Goal: Navigation & Orientation: Find specific page/section

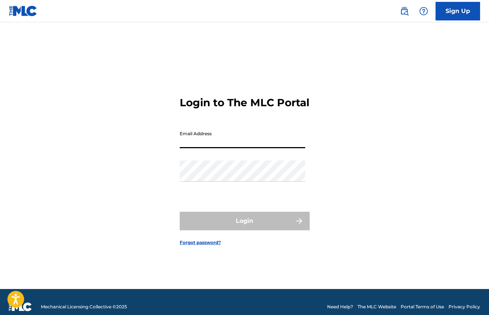
click at [213, 158] on div "Email Address" at bounding box center [243, 143] width 126 height 33
type input "[EMAIL_ADDRESS][DOMAIN_NAME]"
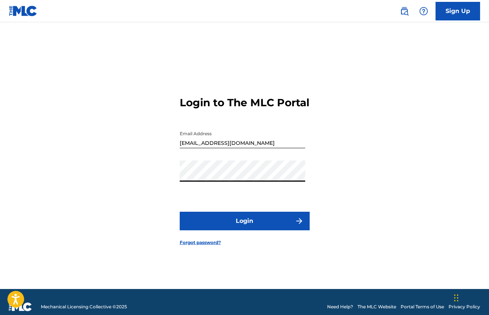
click at [224, 219] on button "Login" at bounding box center [245, 221] width 130 height 19
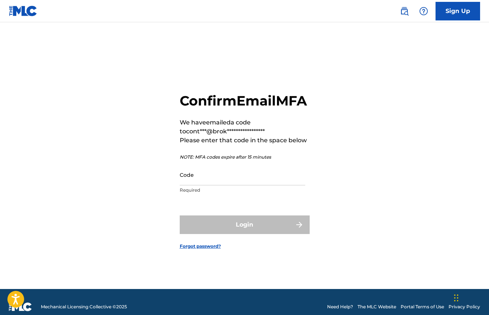
click at [233, 193] on p "Required" at bounding box center [243, 190] width 126 height 7
click at [235, 181] on input "Code" at bounding box center [243, 174] width 126 height 21
paste input "561394"
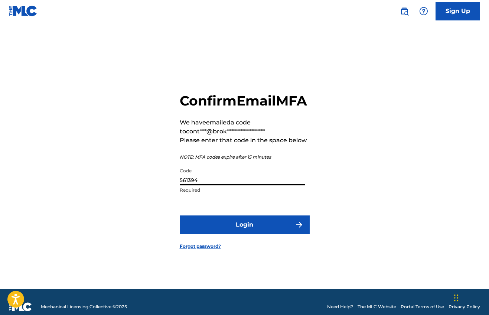
type input "561394"
click at [231, 222] on button "Login" at bounding box center [245, 225] width 130 height 19
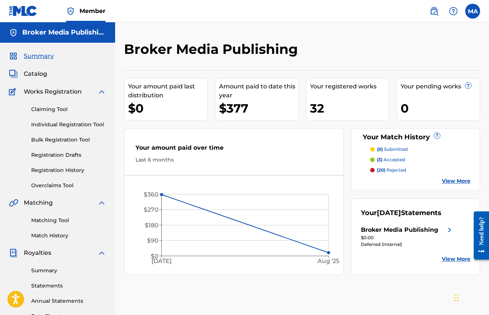
click at [413, 226] on div "Broker Media Publishing" at bounding box center [399, 230] width 77 height 9
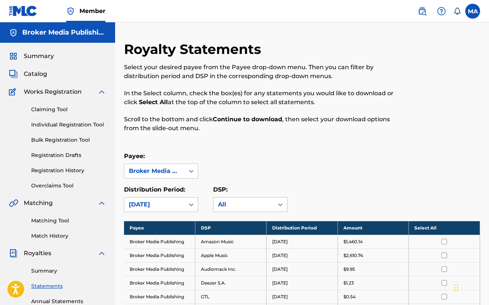
click at [35, 57] on span "Summary" at bounding box center [39, 56] width 30 height 9
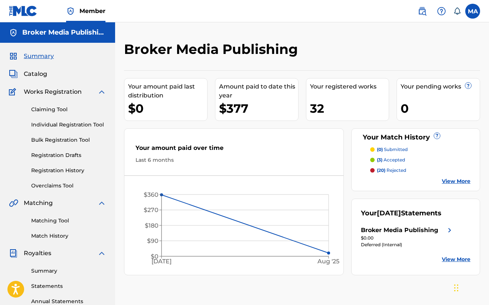
click at [222, 68] on div "Broker Media Publishing Your amount paid last distribution $0 Amount paid to da…" at bounding box center [302, 158] width 356 height 234
click at [32, 69] on span "Catalog" at bounding box center [35, 73] width 23 height 9
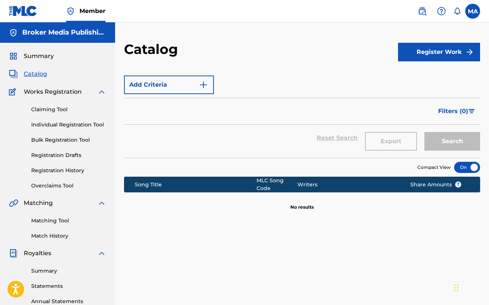
drag, startPoint x: 33, startPoint y: 74, endPoint x: 54, endPoint y: 81, distance: 22.9
click at [33, 74] on span "Catalog" at bounding box center [35, 73] width 23 height 9
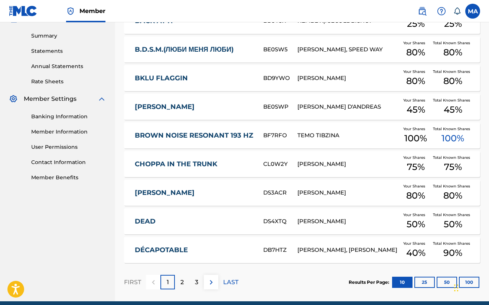
scroll to position [233, 0]
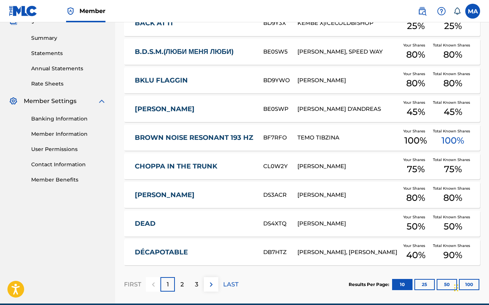
click at [184, 284] on p "2" at bounding box center [182, 284] width 3 height 9
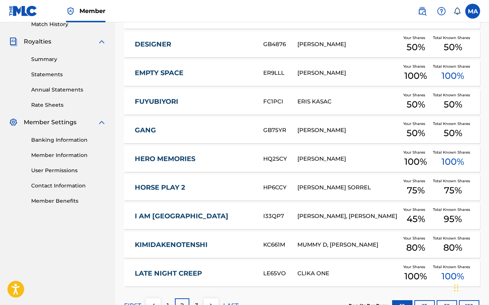
scroll to position [236, 0]
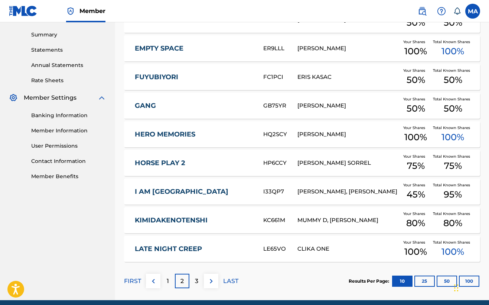
click at [210, 193] on div "I AM [GEOGRAPHIC_DATA] I33QP7 [PERSON_NAME], [PERSON_NAME] Your Shares 45 % Tot…" at bounding box center [302, 191] width 356 height 26
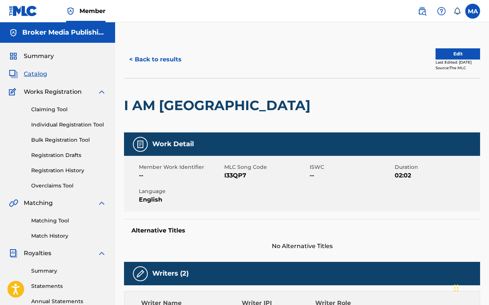
click at [188, 62] on div "< Back to results" at bounding box center [213, 59] width 178 height 19
click at [174, 62] on button "< Back to results" at bounding box center [155, 59] width 63 height 19
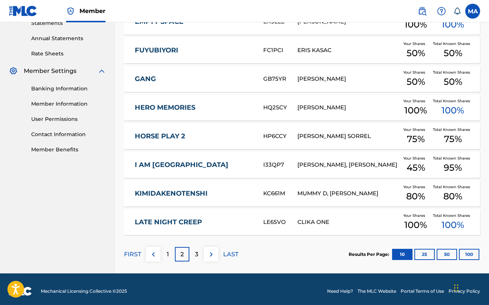
scroll to position [262, 0]
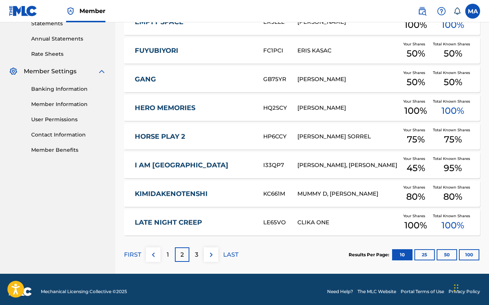
click at [195, 250] on p "3" at bounding box center [196, 254] width 3 height 9
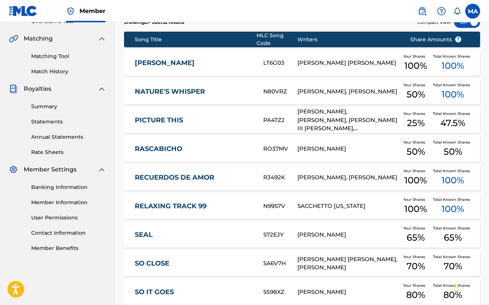
scroll to position [165, 0]
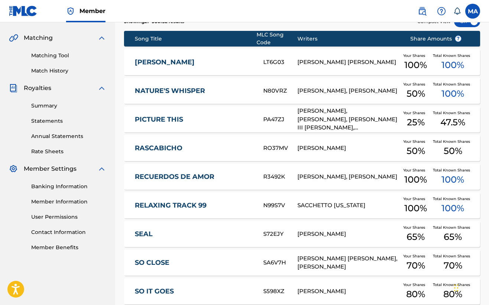
click at [161, 288] on link "SO IT GOES" at bounding box center [194, 291] width 119 height 9
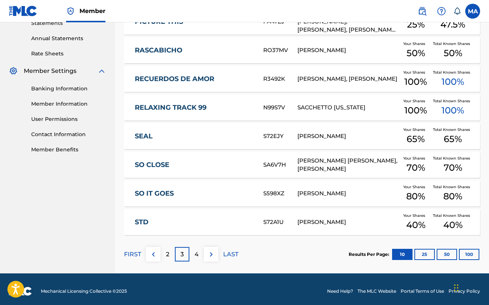
scroll to position [262, 0]
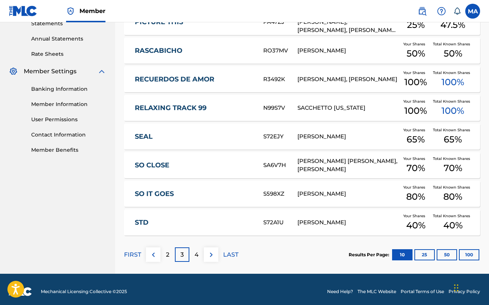
click at [183, 104] on link "RELAXING TRACK 99" at bounding box center [194, 108] width 119 height 9
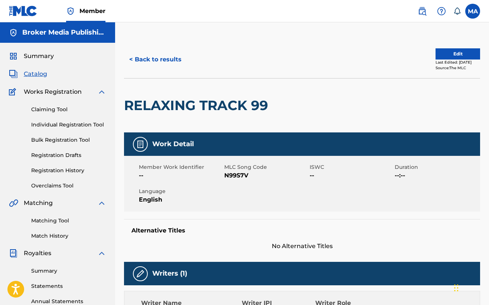
click at [161, 58] on button "< Back to results" at bounding box center [155, 59] width 63 height 19
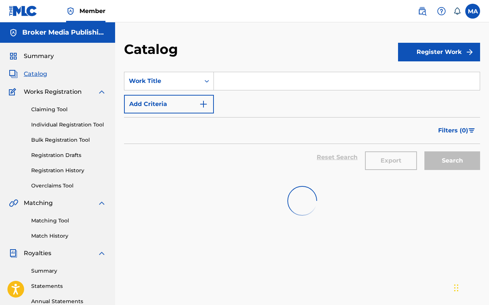
scroll to position [156, 0]
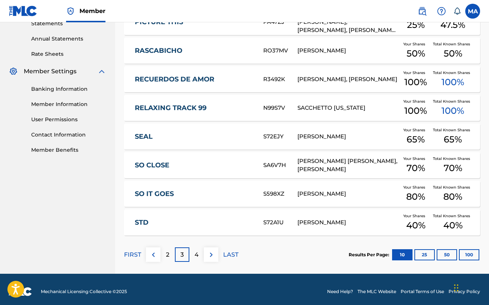
click at [201, 251] on div "4" at bounding box center [197, 254] width 14 height 14
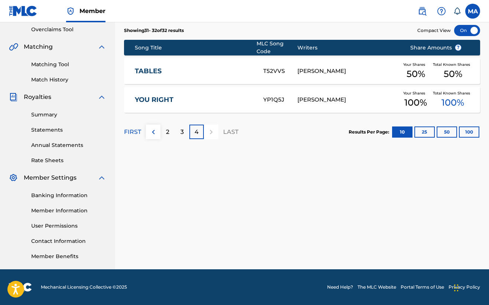
click at [151, 67] on link "TABLES" at bounding box center [194, 71] width 119 height 9
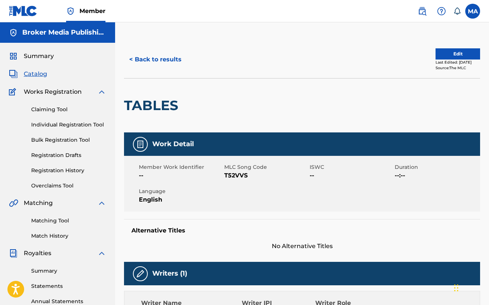
click at [38, 55] on span "Summary" at bounding box center [39, 56] width 30 height 9
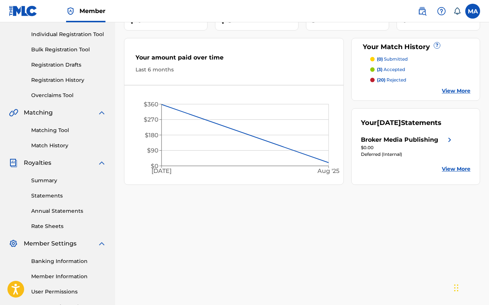
scroll to position [149, 0]
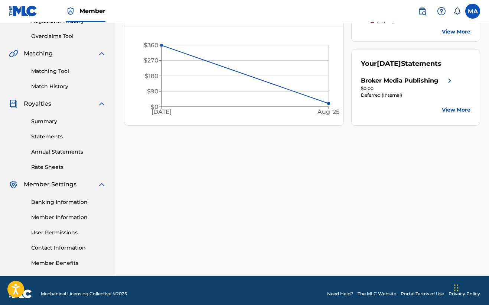
click at [40, 137] on link "Statements" at bounding box center [68, 137] width 75 height 8
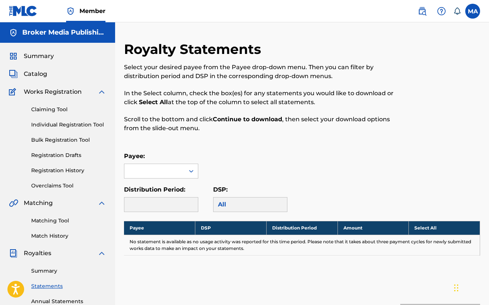
click at [190, 163] on div "Payee:" at bounding box center [161, 165] width 74 height 27
click at [188, 165] on div at bounding box center [191, 170] width 13 height 13
click at [174, 192] on div "Broker Media Publishing" at bounding box center [162, 192] width 74 height 28
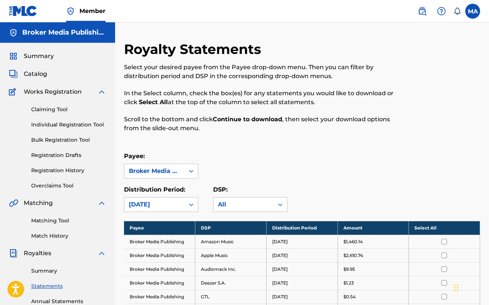
scroll to position [143, 0]
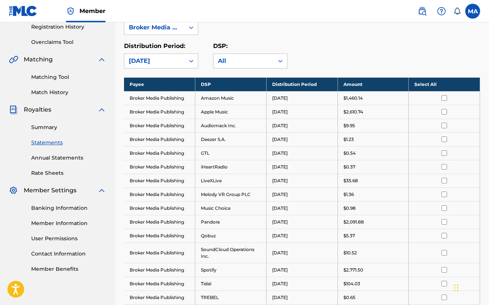
click at [418, 84] on th "Select All" at bounding box center [444, 84] width 71 height 14
click at [418, 84] on th "Deselect All" at bounding box center [444, 84] width 71 height 14
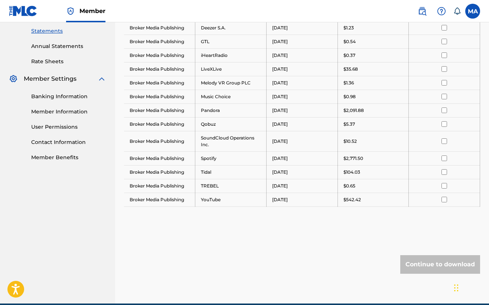
click at [57, 107] on div "Banking Information Member Information User Permissions Contact Information Mem…" at bounding box center [57, 122] width 97 height 78
click at [57, 109] on link "Member Information" at bounding box center [68, 112] width 75 height 8
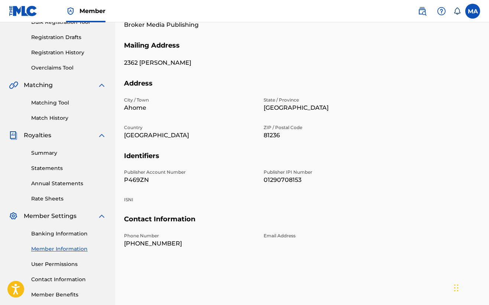
scroll to position [126, 0]
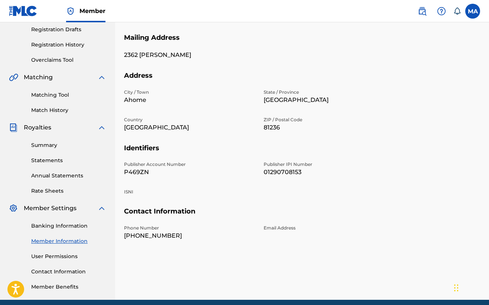
click at [63, 226] on link "Banking Information" at bounding box center [68, 226] width 75 height 8
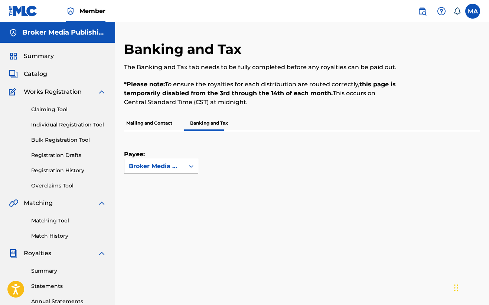
click at [36, 59] on span "Summary" at bounding box center [39, 56] width 30 height 9
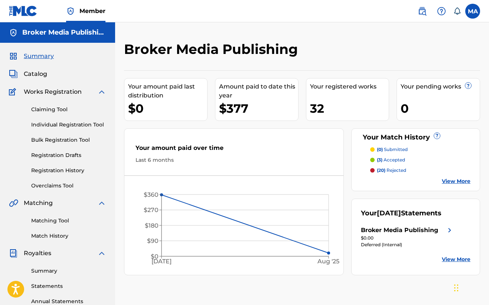
drag, startPoint x: 33, startPoint y: 76, endPoint x: 40, endPoint y: 88, distance: 14.0
click at [33, 75] on span "Catalog" at bounding box center [35, 73] width 23 height 9
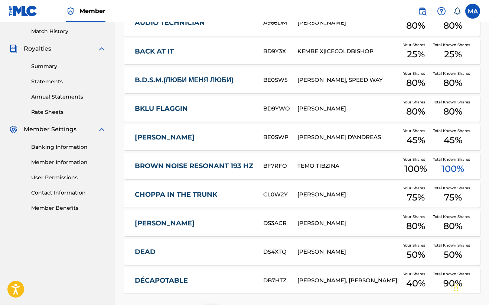
scroll to position [232, 0]
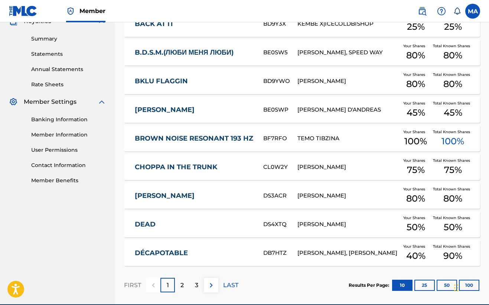
click at [49, 56] on link "Statements" at bounding box center [68, 54] width 75 height 8
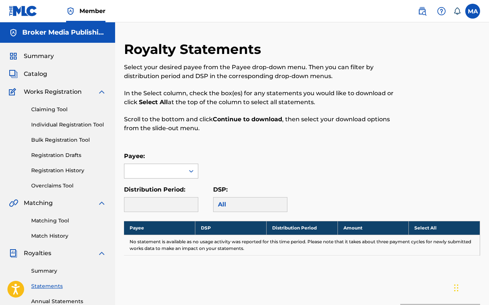
click at [168, 177] on div at bounding box center [155, 171] width 60 height 14
click at [165, 189] on div "Broker Media Publishing" at bounding box center [162, 192] width 74 height 28
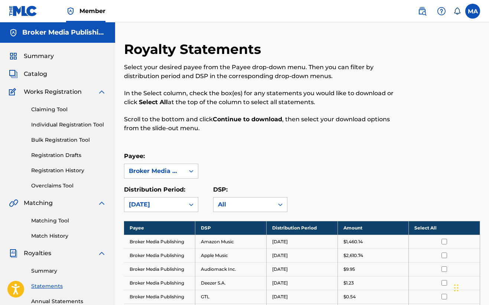
click at [35, 55] on span "Summary" at bounding box center [39, 56] width 30 height 9
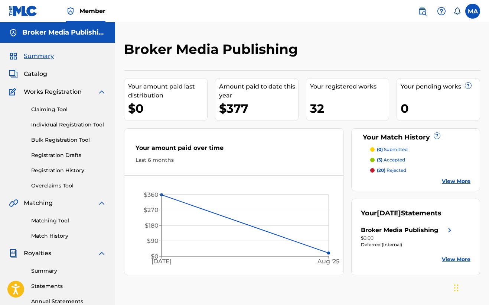
click at [36, 76] on span "Catalog" at bounding box center [35, 73] width 23 height 9
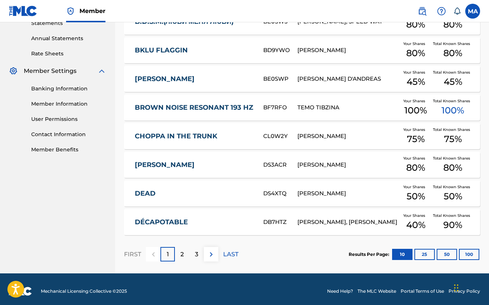
scroll to position [262, 0]
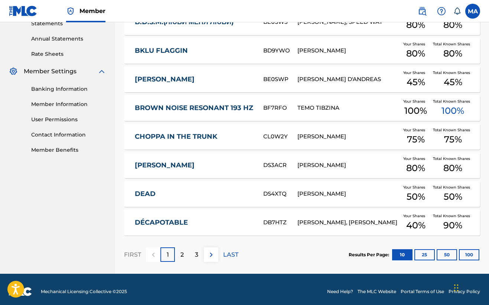
click at [183, 251] on p "2" at bounding box center [182, 254] width 3 height 9
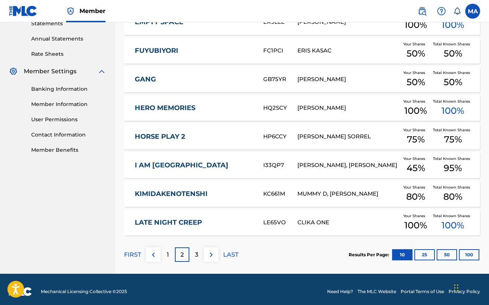
click at [194, 221] on link "LATE NIGHT CREEP" at bounding box center [194, 222] width 119 height 9
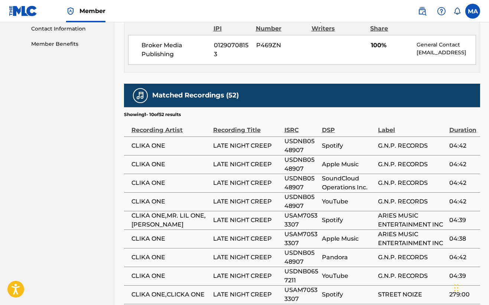
scroll to position [447, 0]
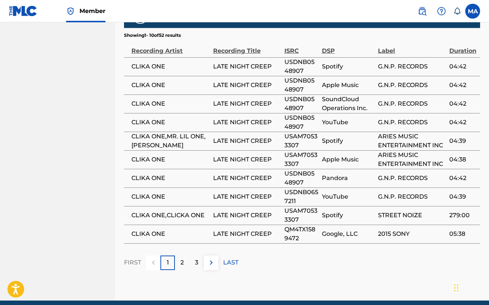
click at [196, 267] on p "3" at bounding box center [196, 262] width 3 height 9
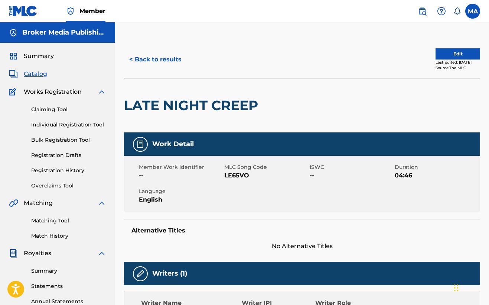
scroll to position [0, 0]
click at [64, 58] on div "Summary" at bounding box center [57, 56] width 97 height 9
click at [37, 58] on span "Summary" at bounding box center [39, 56] width 30 height 9
